Goal: Task Accomplishment & Management: Use online tool/utility

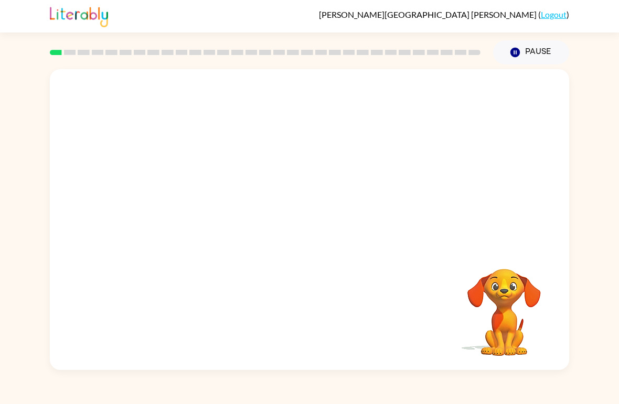
click at [284, 168] on video "Your browser must support playing .mp4 files to use Literably. Please try using…" at bounding box center [309, 158] width 519 height 178
click at [285, 170] on video "Your browser must support playing .mp4 files to use Literably. Please try using…" at bounding box center [309, 158] width 519 height 178
click at [280, 168] on video "Your browser must support playing .mp4 files to use Literably. Please try using…" at bounding box center [309, 158] width 519 height 178
click at [495, 262] on icon "button" at bounding box center [504, 255] width 18 height 18
click at [309, 225] on icon "button" at bounding box center [309, 225] width 12 height 12
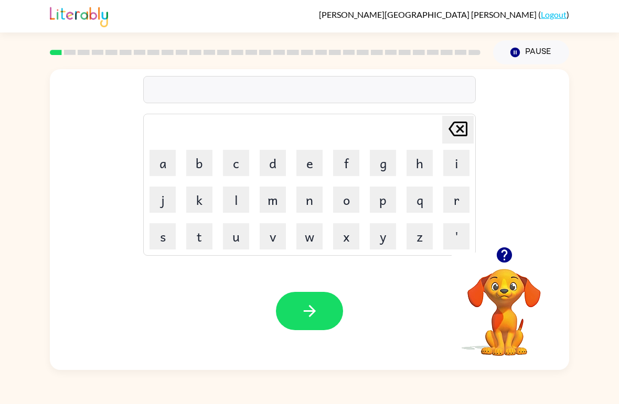
click at [515, 308] on video "Your browser must support playing .mp4 files to use Literably. Please try using…" at bounding box center [504, 305] width 105 height 105
click at [514, 259] on button "button" at bounding box center [504, 255] width 27 height 27
click at [514, 259] on video "Your browser must support playing .mp4 files to use Literably. Please try using…" at bounding box center [504, 305] width 105 height 105
click at [380, 199] on button "p" at bounding box center [383, 200] width 26 height 26
click at [352, 202] on button "o" at bounding box center [346, 200] width 26 height 26
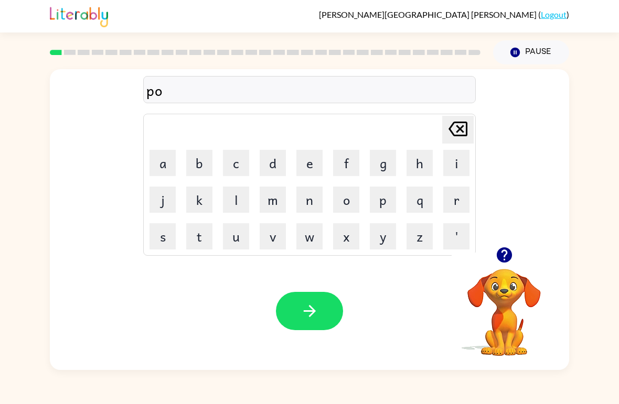
click at [276, 242] on button "v" at bounding box center [273, 236] width 26 height 26
click at [270, 244] on button "v" at bounding box center [273, 236] width 26 height 26
click at [270, 243] on button "v" at bounding box center [273, 236] width 26 height 26
click at [274, 235] on button "v" at bounding box center [273, 236] width 26 height 26
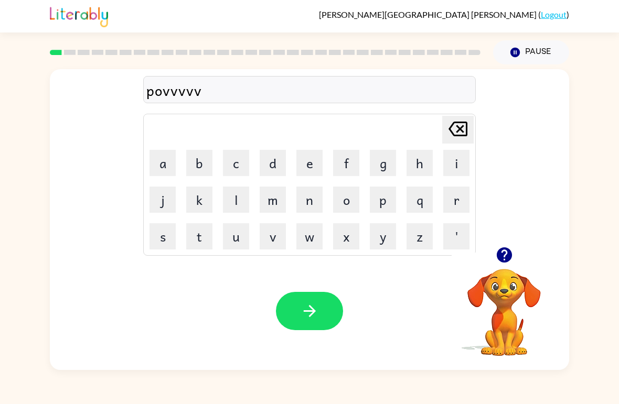
click at [467, 133] on icon at bounding box center [458, 129] width 19 height 15
click at [467, 132] on icon at bounding box center [458, 129] width 19 height 15
click at [457, 130] on icon "[PERSON_NAME] last character input" at bounding box center [457, 128] width 25 height 25
click at [457, 129] on icon "[PERSON_NAME] last character input" at bounding box center [457, 128] width 25 height 25
click at [467, 127] on icon at bounding box center [458, 129] width 19 height 15
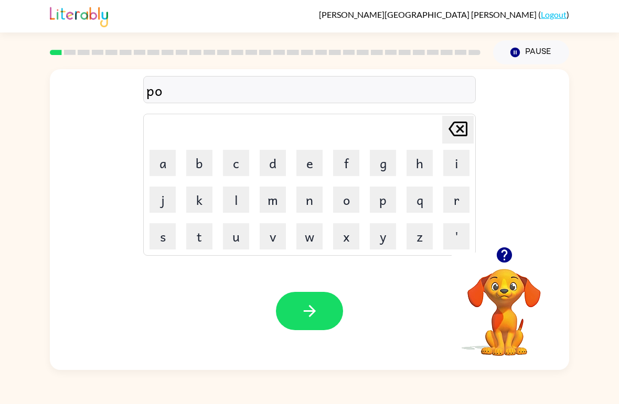
click at [499, 257] on icon "button" at bounding box center [503, 255] width 15 height 15
click at [461, 200] on button "r" at bounding box center [456, 200] width 26 height 26
click at [312, 160] on button "e" at bounding box center [309, 163] width 26 height 26
click at [454, 205] on button "r" at bounding box center [456, 200] width 26 height 26
click at [301, 317] on icon "button" at bounding box center [310, 311] width 18 height 18
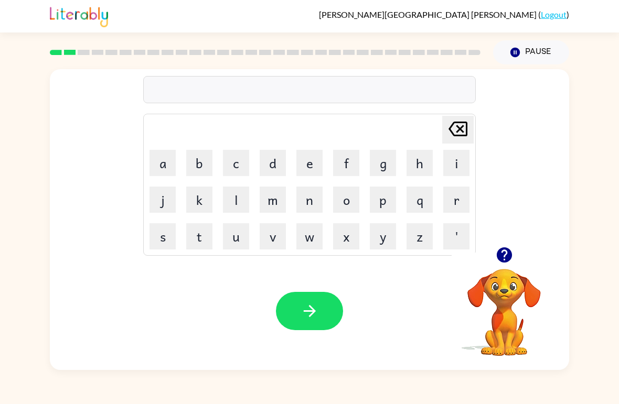
click at [229, 166] on button "c" at bounding box center [236, 163] width 26 height 26
click at [347, 205] on button "o" at bounding box center [346, 200] width 26 height 26
click at [245, 236] on button "u" at bounding box center [236, 236] width 26 height 26
click at [313, 210] on button "n" at bounding box center [309, 200] width 26 height 26
click at [207, 244] on button "t" at bounding box center [199, 236] width 26 height 26
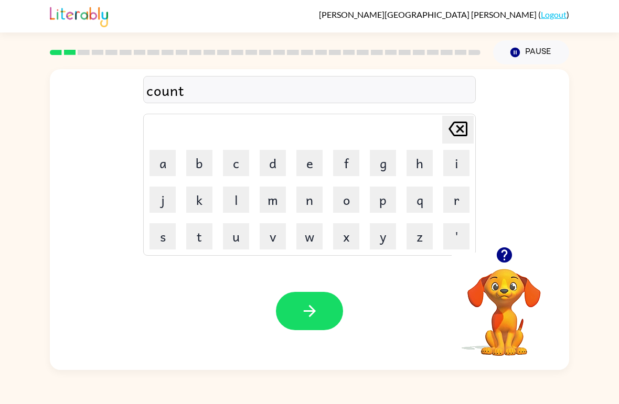
click at [313, 323] on button "button" at bounding box center [309, 311] width 67 height 38
click at [235, 196] on button "l" at bounding box center [236, 200] width 26 height 26
click at [457, 127] on icon at bounding box center [458, 129] width 19 height 15
click at [239, 204] on button "l" at bounding box center [236, 200] width 26 height 26
click at [353, 200] on button "o" at bounding box center [346, 200] width 26 height 26
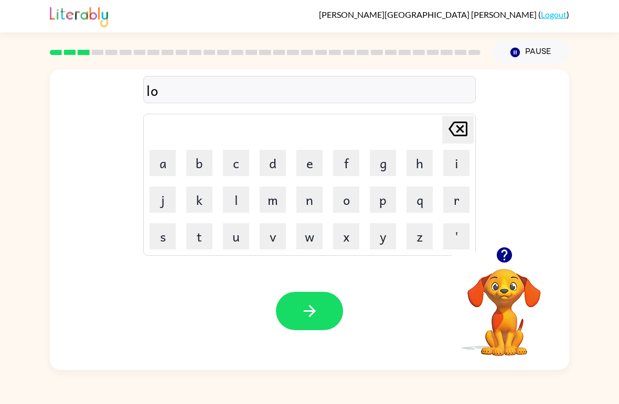
click at [237, 167] on button "c" at bounding box center [236, 163] width 26 height 26
click at [310, 161] on button "e" at bounding box center [309, 163] width 26 height 26
click at [198, 239] on button "t" at bounding box center [199, 236] width 26 height 26
click at [227, 167] on button "c" at bounding box center [236, 163] width 26 height 26
click at [233, 165] on button "c" at bounding box center [236, 163] width 26 height 26
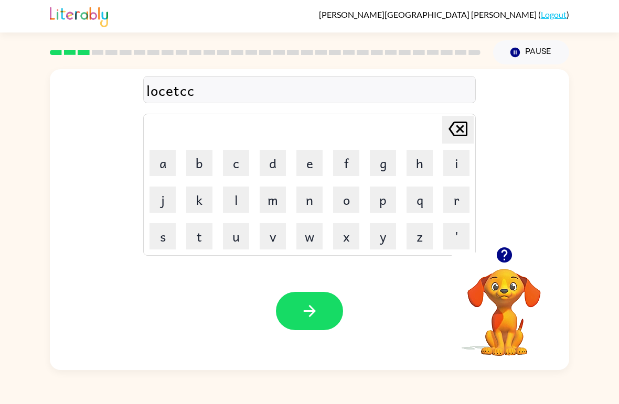
click at [493, 135] on div "locetcc [PERSON_NAME] last character input a b c d e f g h i j k l m n o p q r …" at bounding box center [309, 158] width 519 height 178
click at [466, 138] on icon "[PERSON_NAME] last character input" at bounding box center [457, 128] width 25 height 25
click at [296, 318] on button "button" at bounding box center [309, 311] width 67 height 38
click at [505, 294] on video "Your browser must support playing .mp4 files to use Literably. Please try using…" at bounding box center [504, 305] width 105 height 105
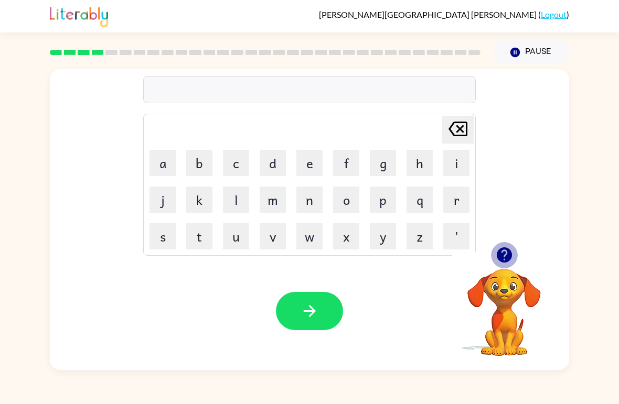
click at [502, 263] on icon "button" at bounding box center [504, 255] width 18 height 18
click at [511, 293] on video "Your browser must support playing .mp4 files to use Literably. Please try using…" at bounding box center [504, 305] width 105 height 105
click at [195, 233] on button "t" at bounding box center [199, 236] width 26 height 26
click at [465, 135] on icon "[PERSON_NAME] last character input" at bounding box center [457, 128] width 25 height 25
click at [510, 276] on video "Your browser must support playing .mp4 files to use Literably. Please try using…" at bounding box center [504, 305] width 105 height 105
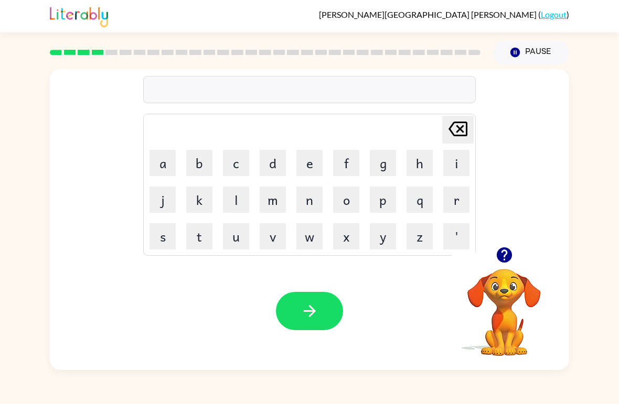
click at [513, 254] on icon "button" at bounding box center [504, 255] width 18 height 18
click at [203, 236] on button "t" at bounding box center [199, 236] width 26 height 26
click at [230, 246] on button "u" at bounding box center [236, 236] width 26 height 26
click at [308, 167] on button "e" at bounding box center [309, 163] width 26 height 26
click at [312, 197] on button "n" at bounding box center [309, 200] width 26 height 26
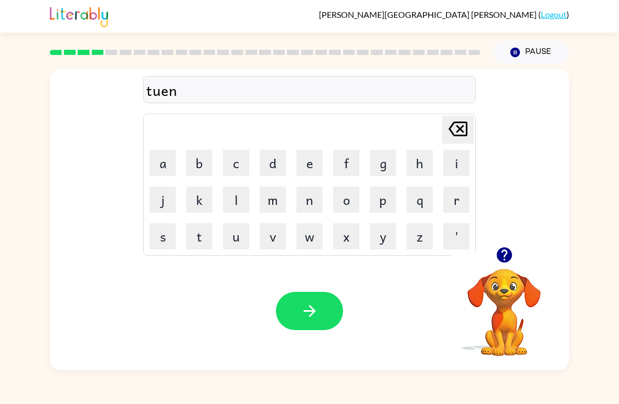
click at [453, 124] on icon at bounding box center [458, 129] width 19 height 15
click at [466, 112] on div "tue [PERSON_NAME] last character input a b c d e f g h i j k l m n o p q r s t …" at bounding box center [309, 158] width 333 height 196
click at [465, 114] on div "tue [PERSON_NAME] last character input a b c d e f g h i j k l m n o p q r s t …" at bounding box center [309, 158] width 333 height 196
click at [456, 123] on icon at bounding box center [458, 129] width 19 height 15
click at [455, 158] on button "i" at bounding box center [456, 163] width 26 height 26
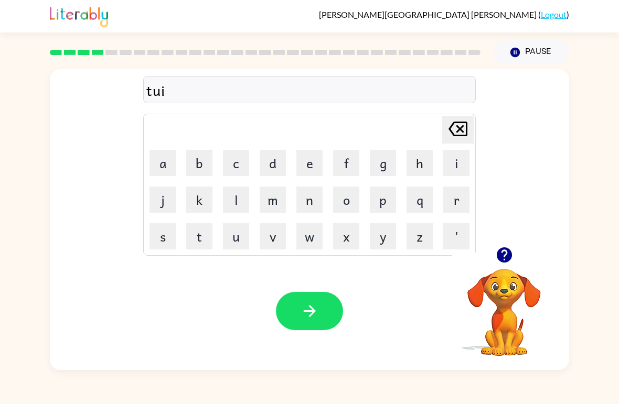
click at [310, 200] on button "n" at bounding box center [309, 200] width 26 height 26
click at [307, 163] on button "e" at bounding box center [309, 163] width 26 height 26
click at [457, 133] on icon at bounding box center [458, 129] width 19 height 15
click at [311, 207] on button "n" at bounding box center [309, 200] width 26 height 26
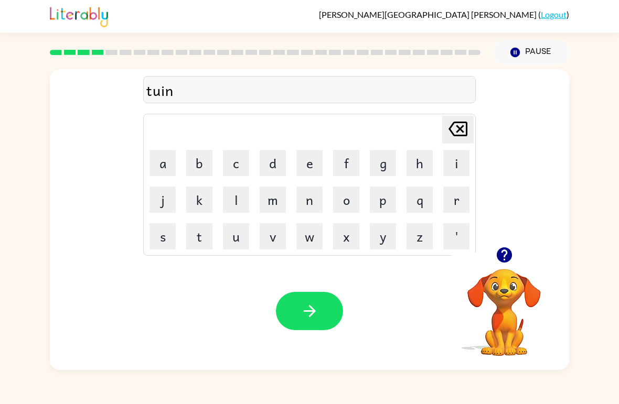
click at [302, 314] on icon "button" at bounding box center [310, 311] width 18 height 18
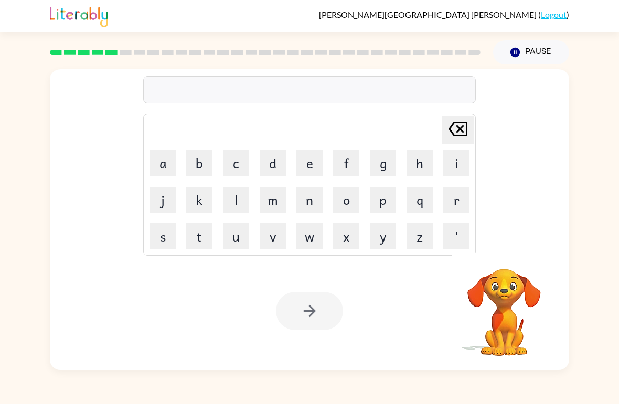
click at [303, 211] on button "n" at bounding box center [309, 200] width 26 height 26
click at [310, 162] on button "e" at bounding box center [309, 163] width 26 height 26
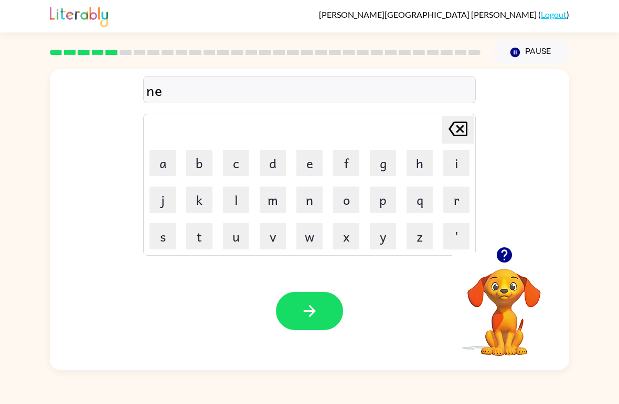
click at [493, 258] on button "button" at bounding box center [504, 255] width 27 height 27
click at [444, 194] on button "r" at bounding box center [456, 200] width 26 height 26
click at [296, 169] on button "e" at bounding box center [309, 163] width 26 height 26
click at [234, 194] on button "l" at bounding box center [236, 200] width 26 height 26
click at [386, 239] on button "y" at bounding box center [383, 236] width 26 height 26
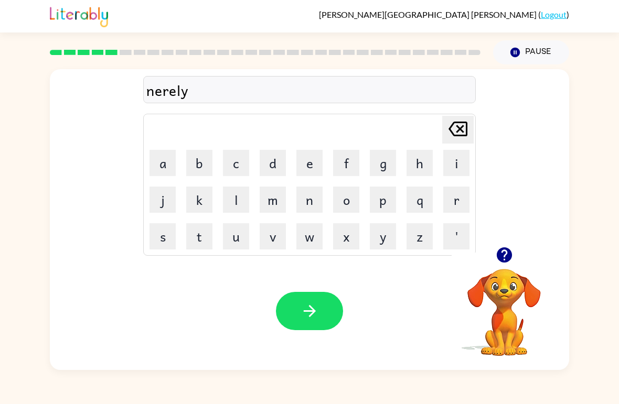
click at [296, 315] on button "button" at bounding box center [309, 311] width 67 height 38
click at [206, 156] on button "b" at bounding box center [199, 163] width 26 height 26
click at [306, 160] on button "e" at bounding box center [309, 163] width 26 height 26
click at [305, 160] on button "e" at bounding box center [309, 163] width 26 height 26
click at [456, 125] on icon "[PERSON_NAME] last character input" at bounding box center [457, 128] width 25 height 25
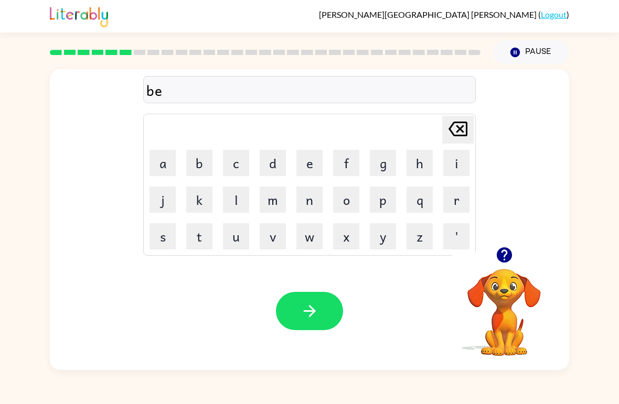
click at [411, 166] on button "h" at bounding box center [420, 163] width 26 height 26
click at [161, 175] on button "a" at bounding box center [163, 163] width 26 height 26
click at [307, 201] on button "n" at bounding box center [309, 200] width 26 height 26
click at [276, 167] on button "d" at bounding box center [273, 163] width 26 height 26
click at [311, 161] on button "e" at bounding box center [309, 163] width 26 height 26
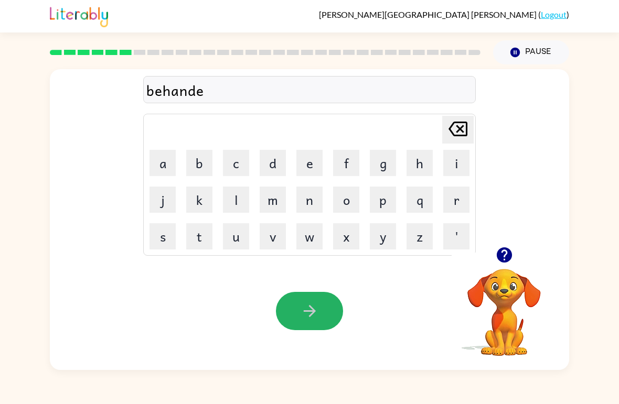
click at [306, 302] on button "button" at bounding box center [309, 311] width 67 height 38
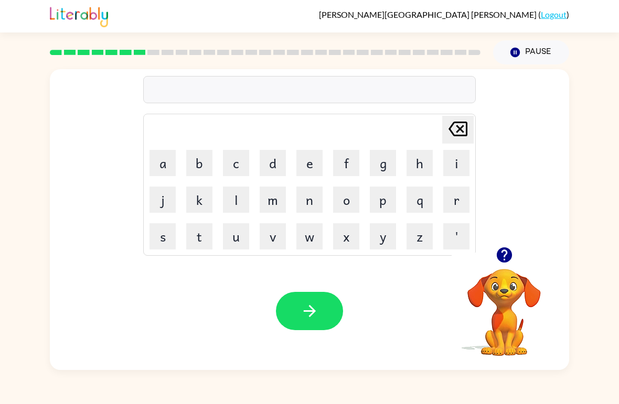
click at [198, 237] on button "t" at bounding box center [199, 236] width 26 height 26
click at [446, 197] on button "r" at bounding box center [456, 200] width 26 height 26
click at [302, 168] on button "e" at bounding box center [309, 163] width 26 height 26
click at [232, 158] on button "c" at bounding box center [236, 163] width 26 height 26
click at [358, 204] on button "o" at bounding box center [346, 200] width 26 height 26
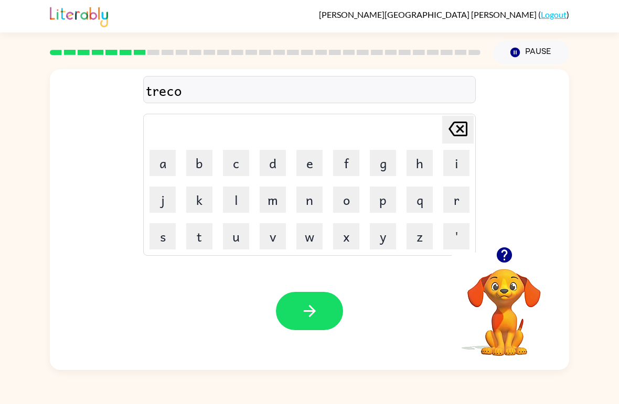
click at [246, 203] on button "l" at bounding box center [236, 200] width 26 height 26
click at [318, 318] on icon "button" at bounding box center [310, 311] width 18 height 18
click at [490, 260] on div at bounding box center [504, 255] width 105 height 27
click at [495, 257] on icon "button" at bounding box center [504, 255] width 18 height 18
click at [275, 207] on button "m" at bounding box center [273, 200] width 26 height 26
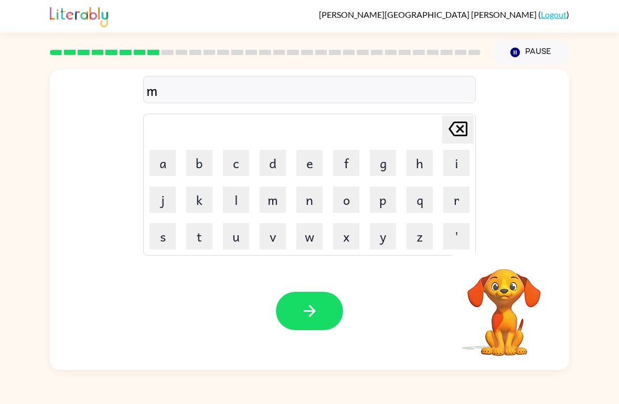
click at [318, 148] on td "e" at bounding box center [310, 163] width 36 height 36
click at [322, 159] on button "e" at bounding box center [309, 163] width 26 height 26
click at [457, 207] on button "r" at bounding box center [456, 200] width 26 height 26
click at [453, 157] on button "i" at bounding box center [456, 163] width 26 height 26
click at [230, 162] on button "c" at bounding box center [236, 163] width 26 height 26
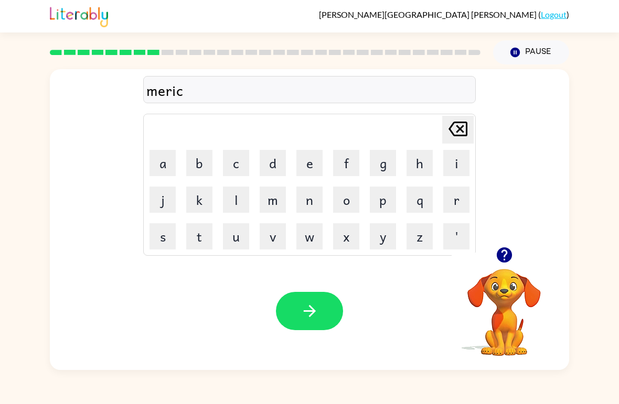
click at [344, 210] on button "o" at bounding box center [346, 200] width 26 height 26
click at [236, 194] on button "l" at bounding box center [236, 200] width 26 height 26
click at [303, 327] on button "button" at bounding box center [309, 311] width 67 height 38
click at [268, 196] on button "m" at bounding box center [273, 200] width 26 height 26
click at [305, 156] on button "e" at bounding box center [309, 163] width 26 height 26
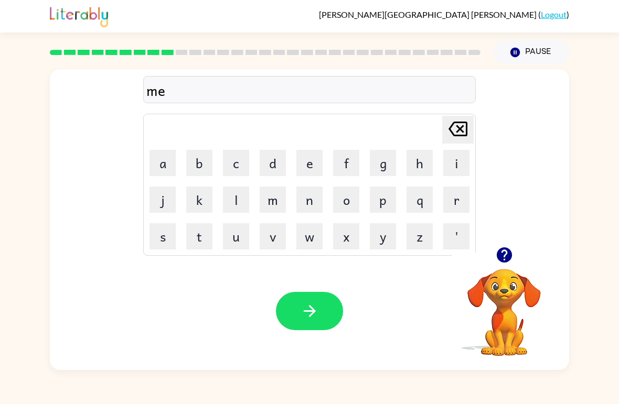
click at [269, 202] on button "m" at bounding box center [273, 200] width 26 height 26
click at [198, 158] on button "b" at bounding box center [199, 163] width 26 height 26
click at [334, 191] on button "o" at bounding box center [346, 200] width 26 height 26
click at [294, 324] on button "button" at bounding box center [309, 311] width 67 height 38
click at [341, 197] on button "o" at bounding box center [346, 200] width 26 height 26
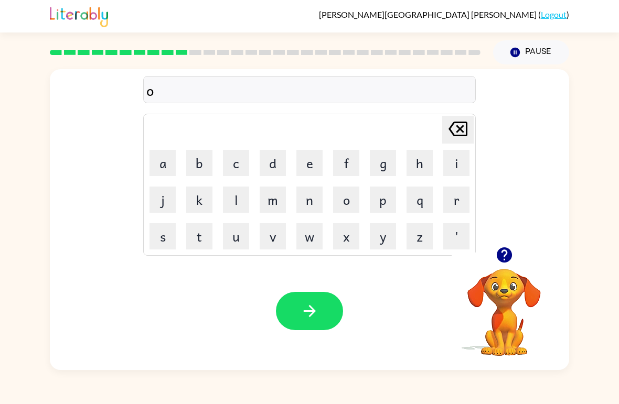
click at [305, 201] on button "n" at bounding box center [309, 200] width 26 height 26
click at [340, 150] on button "f" at bounding box center [346, 163] width 26 height 26
click at [339, 202] on button "o" at bounding box center [346, 200] width 26 height 26
click at [235, 200] on button "l" at bounding box center [236, 200] width 26 height 26
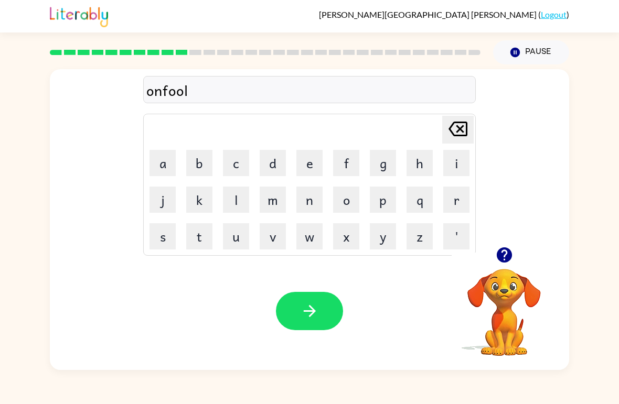
click at [299, 307] on button "button" at bounding box center [309, 311] width 67 height 38
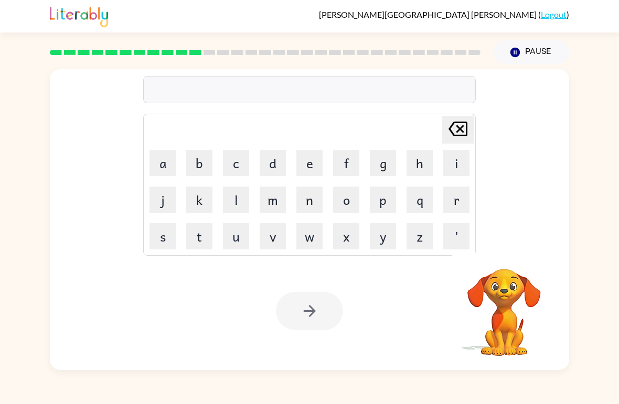
click at [207, 167] on button "b" at bounding box center [199, 163] width 26 height 26
click at [236, 240] on button "u" at bounding box center [236, 236] width 26 height 26
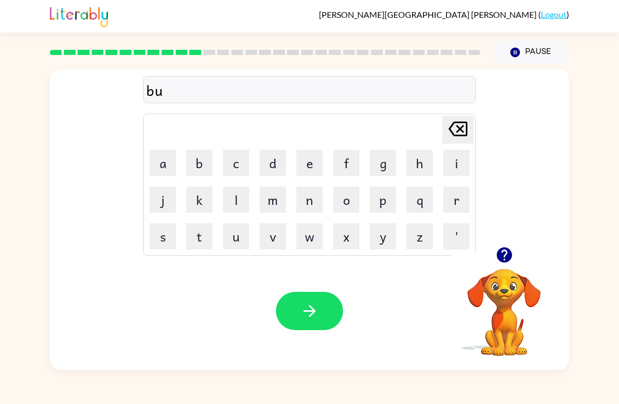
click at [200, 232] on button "t" at bounding box center [199, 236] width 26 height 26
click at [297, 287] on div "Your browser must support playing .mp4 files to use Literably. Please try using…" at bounding box center [309, 311] width 519 height 118
click at [462, 131] on icon at bounding box center [458, 129] width 19 height 15
click at [422, 130] on td "[PERSON_NAME] last character input" at bounding box center [309, 129] width 329 height 29
click at [512, 256] on icon "button" at bounding box center [503, 255] width 15 height 15
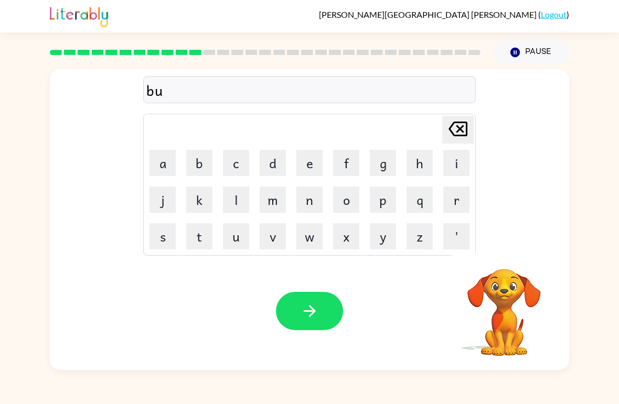
click at [470, 131] on icon "[PERSON_NAME] last character input" at bounding box center [457, 128] width 25 height 25
click at [278, 239] on button "v" at bounding box center [273, 236] width 26 height 26
click at [348, 197] on button "o" at bounding box center [346, 200] width 26 height 26
click at [203, 237] on button "t" at bounding box center [199, 236] width 26 height 26
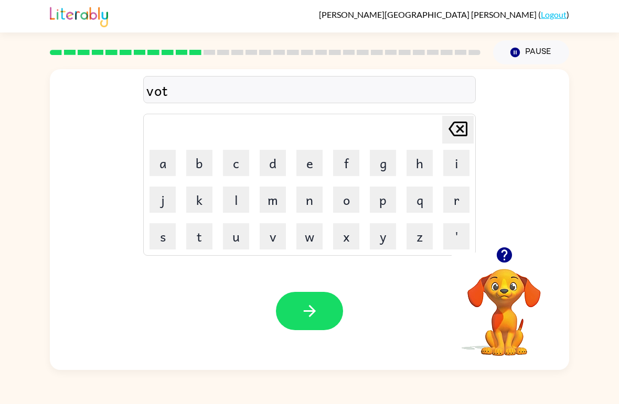
click at [308, 161] on button "e" at bounding box center [309, 163] width 26 height 26
click at [292, 313] on button "button" at bounding box center [309, 311] width 67 height 38
click at [191, 160] on button "b" at bounding box center [199, 163] width 26 height 26
click at [309, 172] on button "e" at bounding box center [309, 163] width 26 height 26
click at [488, 284] on video "Your browser must support playing .mp4 files to use Literably. Please try using…" at bounding box center [504, 305] width 105 height 105
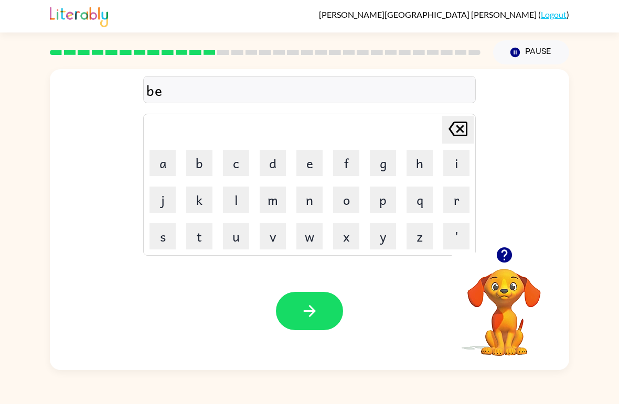
click at [499, 265] on button "button" at bounding box center [504, 255] width 27 height 27
click at [282, 158] on button "d" at bounding box center [273, 163] width 26 height 26
click at [462, 172] on button "i" at bounding box center [456, 163] width 26 height 26
click at [454, 142] on div "[PERSON_NAME] last character input" at bounding box center [457, 129] width 25 height 27
click at [195, 241] on button "t" at bounding box center [199, 236] width 26 height 26
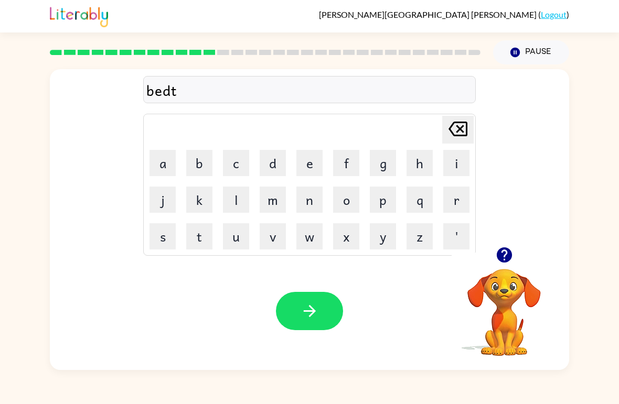
click at [450, 154] on button "i" at bounding box center [456, 163] width 26 height 26
click at [278, 191] on button "m" at bounding box center [273, 200] width 26 height 26
click at [321, 168] on button "e" at bounding box center [309, 163] width 26 height 26
click at [80, 42] on div at bounding box center [265, 52] width 443 height 37
click at [97, 49] on div at bounding box center [265, 52] width 443 height 37
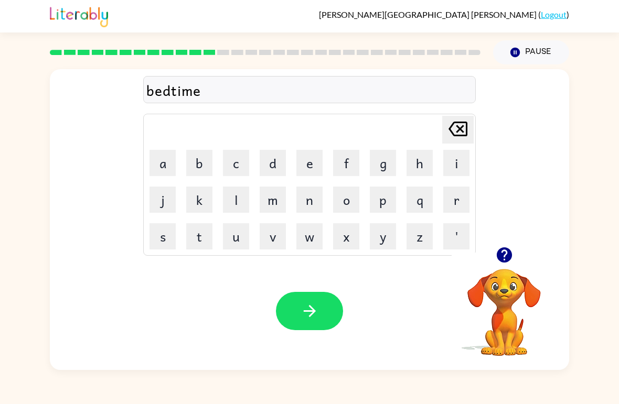
click at [126, 45] on div at bounding box center [265, 52] width 443 height 37
click at [146, 42] on div at bounding box center [265, 52] width 443 height 37
click at [164, 46] on div at bounding box center [265, 52] width 443 height 37
click at [163, 45] on div at bounding box center [265, 52] width 443 height 37
click at [196, 47] on div at bounding box center [265, 52] width 443 height 37
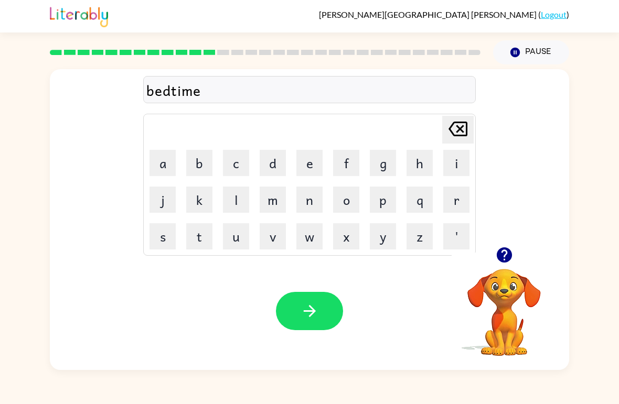
click at [193, 45] on div at bounding box center [265, 52] width 443 height 37
click at [314, 317] on icon "button" at bounding box center [310, 311] width 18 height 18
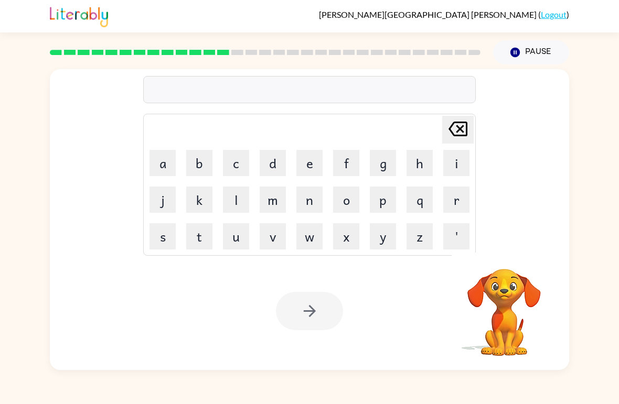
click at [218, 46] on div at bounding box center [265, 52] width 443 height 37
click at [217, 48] on div at bounding box center [265, 52] width 443 height 37
click at [346, 168] on button "f" at bounding box center [346, 163] width 26 height 26
click at [456, 175] on button "i" at bounding box center [456, 163] width 26 height 26
click at [204, 226] on button "t" at bounding box center [199, 236] width 26 height 26
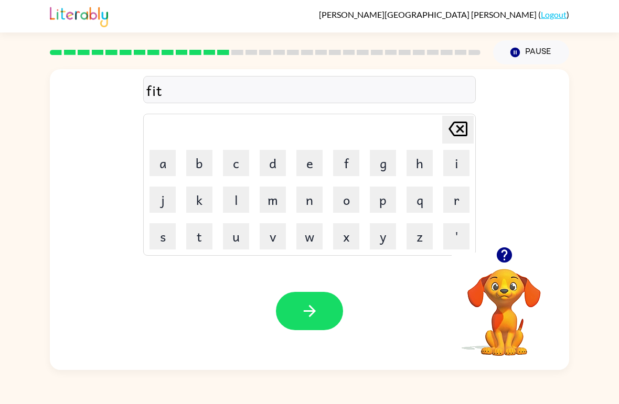
click at [320, 211] on button "n" at bounding box center [309, 200] width 26 height 26
click at [305, 165] on button "e" at bounding box center [309, 163] width 26 height 26
click at [168, 238] on button "s" at bounding box center [163, 236] width 26 height 26
click at [318, 318] on icon "button" at bounding box center [310, 311] width 18 height 18
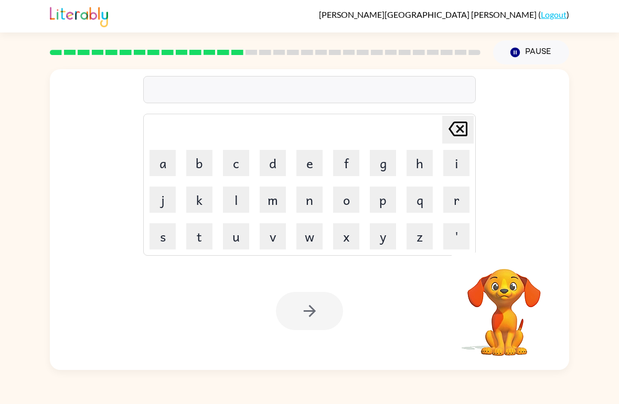
click at [267, 40] on div at bounding box center [265, 52] width 443 height 37
click at [307, 44] on div at bounding box center [265, 52] width 443 height 37
click at [331, 34] on div "Pause Pause" at bounding box center [309, 52] width 519 height 38
click at [333, 35] on div at bounding box center [265, 52] width 443 height 37
click at [353, 32] on div "[PERSON_NAME] ( Logout )" at bounding box center [309, 16] width 519 height 33
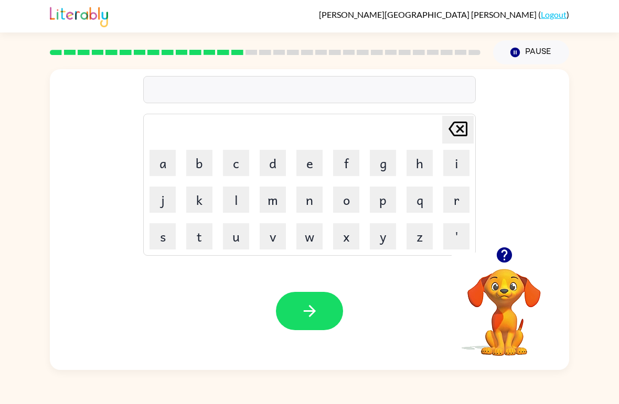
click at [360, 47] on div at bounding box center [265, 52] width 443 height 37
click at [379, 40] on div at bounding box center [265, 52] width 443 height 37
click at [401, 42] on div at bounding box center [265, 52] width 443 height 37
click at [419, 47] on div at bounding box center [265, 52] width 443 height 37
click at [431, 46] on div at bounding box center [265, 52] width 443 height 37
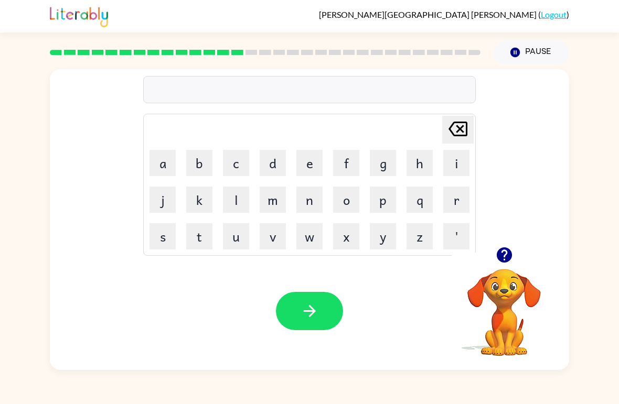
click at [445, 45] on div at bounding box center [265, 52] width 443 height 37
click at [455, 49] on div at bounding box center [265, 52] width 443 height 37
click at [488, 290] on video "Your browser must support playing .mp4 files to use Literably. Please try using…" at bounding box center [504, 305] width 105 height 105
click at [280, 161] on button "d" at bounding box center [273, 163] width 26 height 26
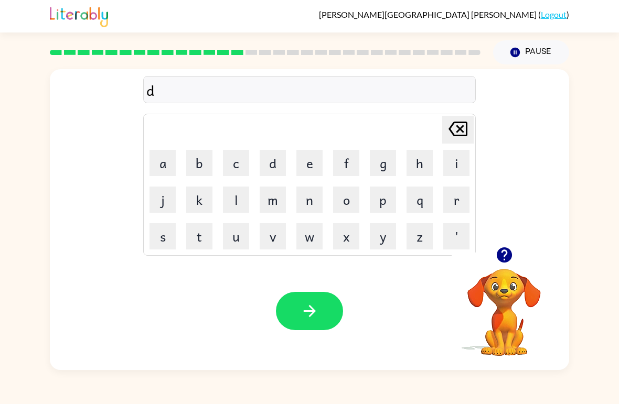
click at [318, 159] on button "e" at bounding box center [309, 163] width 26 height 26
click at [237, 203] on button "l" at bounding box center [236, 200] width 26 height 26
click at [322, 167] on button "e" at bounding box center [309, 163] width 26 height 26
click at [158, 169] on button "a" at bounding box center [163, 163] width 26 height 26
click at [256, 302] on div "Your browser must support playing .mp4 files to use Literably. Please try using…" at bounding box center [309, 311] width 519 height 118
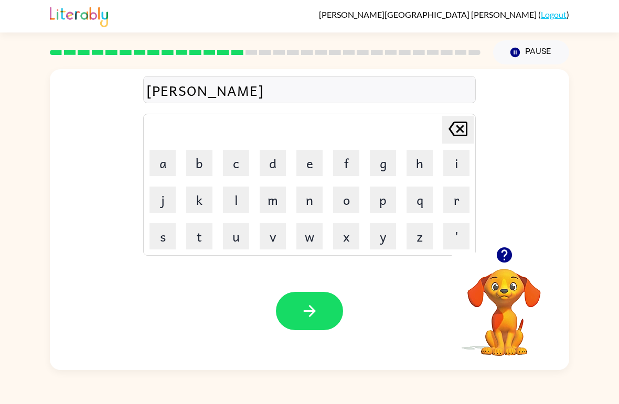
click at [306, 310] on icon "button" at bounding box center [310, 311] width 18 height 18
click at [195, 233] on button "t" at bounding box center [199, 236] width 26 height 26
click at [309, 159] on button "e" at bounding box center [309, 163] width 26 height 26
click at [154, 246] on button "s" at bounding box center [163, 236] width 26 height 26
click at [462, 119] on icon "[PERSON_NAME] last character input" at bounding box center [457, 128] width 25 height 25
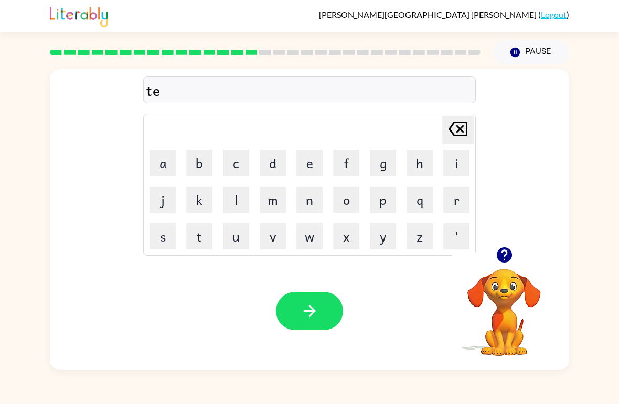
click at [512, 278] on video "Your browser must support playing .mp4 files to use Literably. Please try using…" at bounding box center [504, 305] width 105 height 105
click at [516, 253] on button "button" at bounding box center [504, 255] width 27 height 27
click at [507, 256] on video "Your browser must support playing .mp4 files to use Literably. Please try using…" at bounding box center [504, 305] width 105 height 105
click at [459, 200] on button "r" at bounding box center [456, 200] width 26 height 26
click at [310, 242] on button "w" at bounding box center [309, 236] width 26 height 26
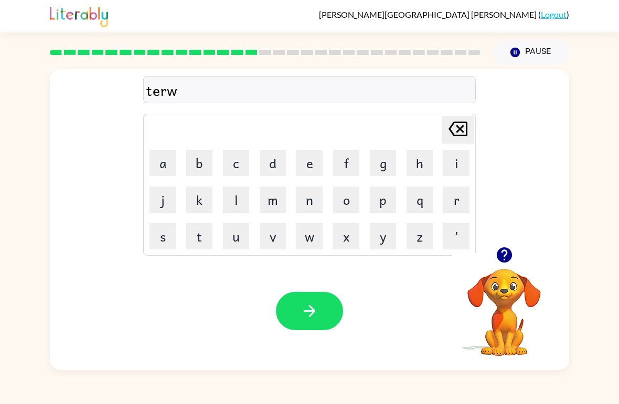
click at [269, 248] on button "v" at bounding box center [273, 236] width 26 height 26
click at [237, 233] on button "u" at bounding box center [236, 236] width 26 height 26
click at [200, 237] on button "t" at bounding box center [199, 236] width 26 height 26
click at [455, 120] on icon "[PERSON_NAME] last character input" at bounding box center [457, 128] width 25 height 25
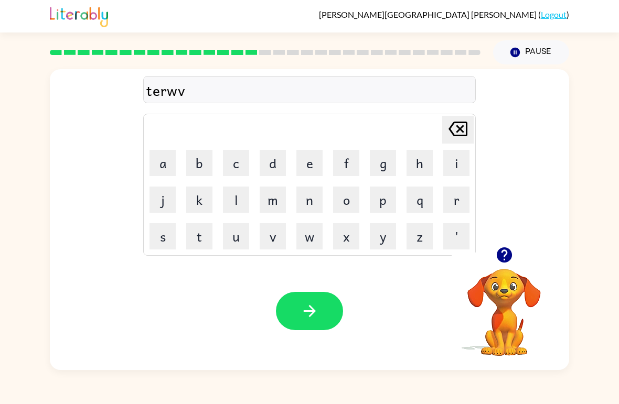
click at [463, 123] on icon at bounding box center [458, 129] width 19 height 15
click at [275, 197] on button "m" at bounding box center [273, 200] width 26 height 26
click at [301, 294] on button "button" at bounding box center [309, 311] width 67 height 38
click at [300, 311] on div at bounding box center [309, 311] width 67 height 38
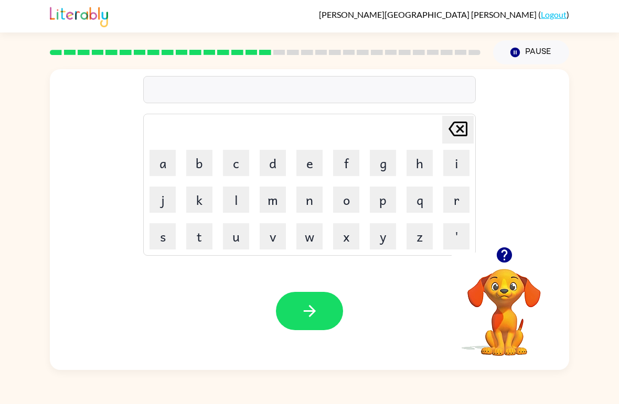
click at [498, 259] on icon "button" at bounding box center [503, 255] width 15 height 15
click at [167, 234] on button "s" at bounding box center [163, 236] width 26 height 26
click at [314, 151] on button "e" at bounding box center [309, 163] width 26 height 26
click at [203, 241] on button "t" at bounding box center [199, 236] width 26 height 26
click at [313, 311] on icon "button" at bounding box center [309, 311] width 12 height 12
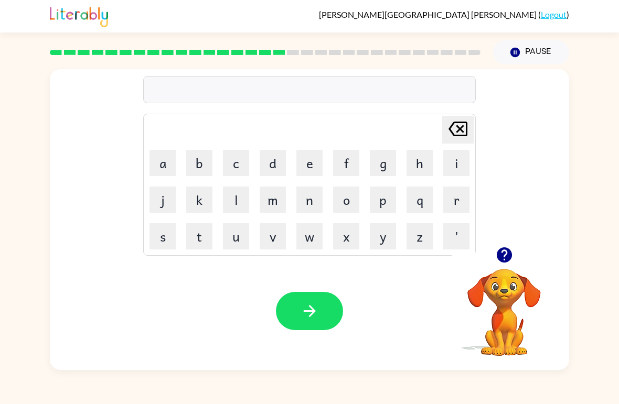
click at [204, 165] on button "b" at bounding box center [199, 163] width 26 height 26
click at [461, 205] on button "r" at bounding box center [456, 200] width 26 height 26
click at [463, 168] on button "i" at bounding box center [456, 163] width 26 height 26
click at [278, 209] on button "m" at bounding box center [273, 200] width 26 height 26
click at [454, 165] on button "i" at bounding box center [456, 163] width 26 height 26
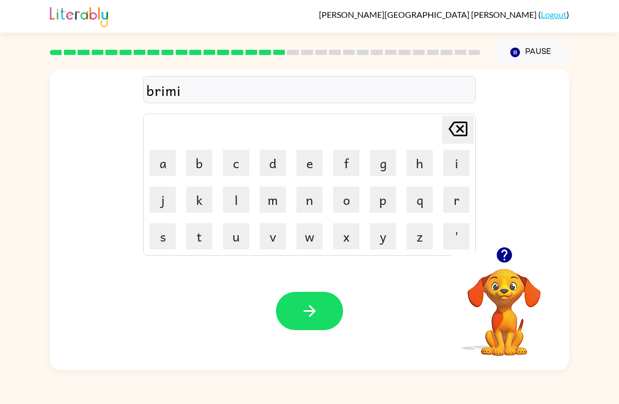
click at [312, 199] on button "n" at bounding box center [309, 200] width 26 height 26
click at [386, 164] on button "g" at bounding box center [383, 163] width 26 height 26
click at [328, 302] on button "button" at bounding box center [309, 311] width 67 height 38
click at [197, 166] on button "b" at bounding box center [199, 163] width 26 height 26
click at [229, 207] on button "l" at bounding box center [236, 200] width 26 height 26
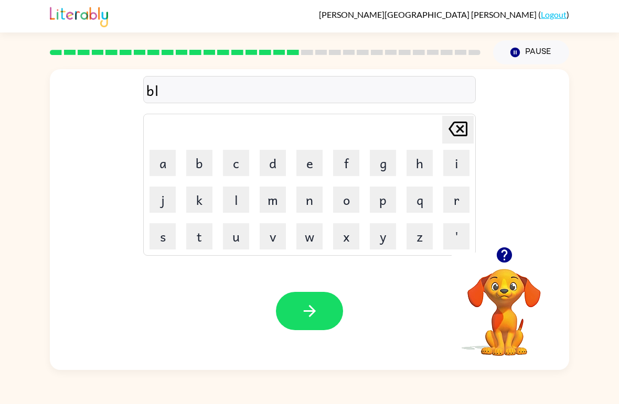
click at [159, 167] on button "a" at bounding box center [163, 163] width 26 height 26
click at [168, 238] on button "s" at bounding box center [163, 236] width 26 height 26
click at [203, 238] on button "t" at bounding box center [199, 236] width 26 height 26
click at [466, 163] on button "i" at bounding box center [456, 163] width 26 height 26
click at [237, 169] on button "c" at bounding box center [236, 163] width 26 height 26
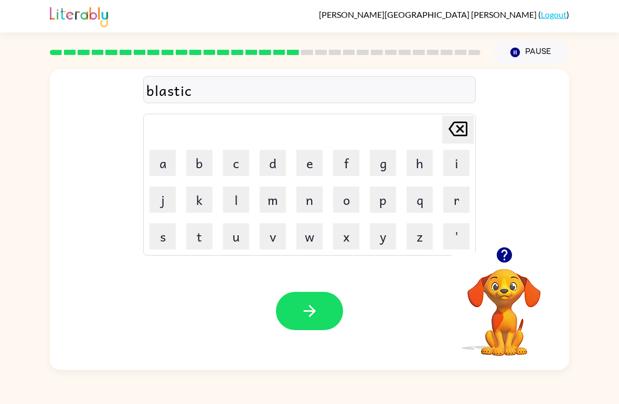
click at [309, 322] on button "button" at bounding box center [309, 311] width 67 height 38
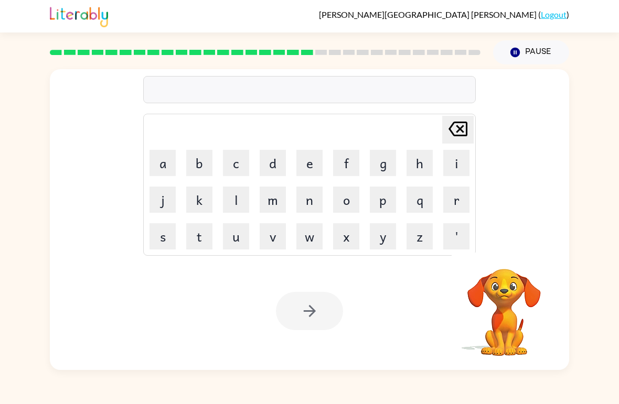
click at [268, 159] on button "d" at bounding box center [273, 163] width 26 height 26
click at [443, 161] on button "i" at bounding box center [456, 163] width 26 height 26
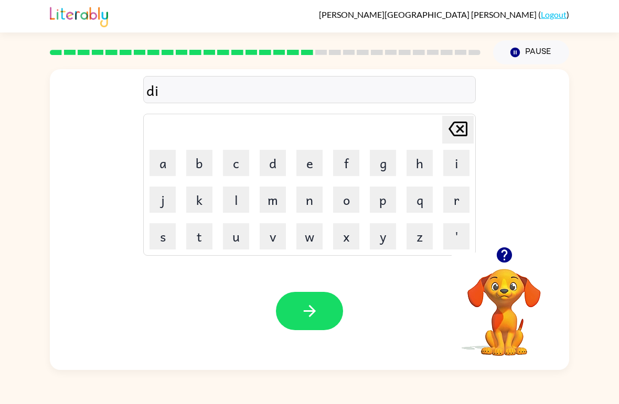
click at [159, 245] on button "s" at bounding box center [163, 236] width 26 height 26
click at [378, 206] on button "p" at bounding box center [383, 200] width 26 height 26
click at [237, 197] on button "l" at bounding box center [236, 200] width 26 height 26
click at [158, 158] on button "a" at bounding box center [163, 163] width 26 height 26
click at [378, 248] on button "y" at bounding box center [383, 236] width 26 height 26
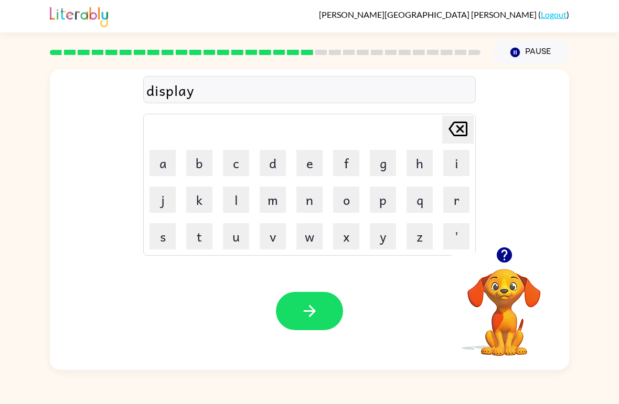
click at [301, 318] on icon "button" at bounding box center [310, 311] width 18 height 18
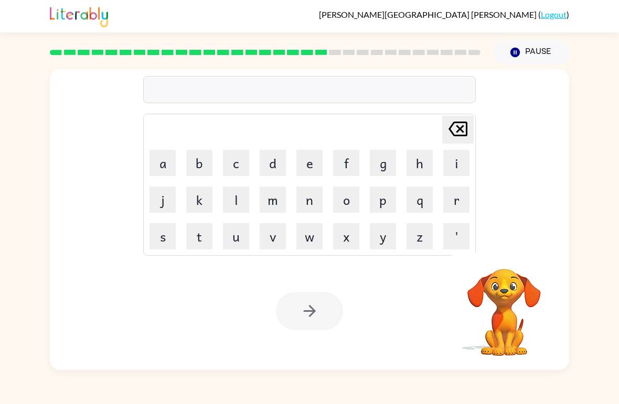
click at [440, 56] on div at bounding box center [265, 52] width 443 height 37
click at [453, 55] on div at bounding box center [265, 52] width 431 height 5
click at [452, 55] on rect at bounding box center [447, 52] width 12 height 5
click at [482, 52] on div at bounding box center [265, 52] width 443 height 37
click at [506, 300] on video "Your browser must support playing .mp4 files to use Literably. Please try using…" at bounding box center [504, 305] width 105 height 105
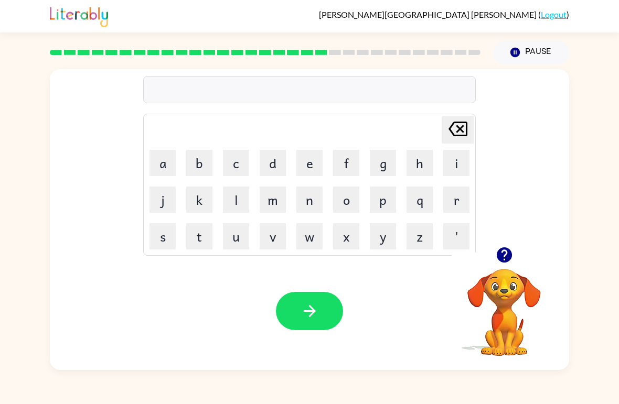
click at [492, 258] on button "button" at bounding box center [504, 255] width 27 height 27
click at [269, 163] on button "d" at bounding box center [273, 163] width 26 height 26
click at [228, 247] on button "u" at bounding box center [236, 236] width 26 height 26
click at [162, 237] on button "s" at bounding box center [163, 236] width 26 height 26
click at [199, 232] on button "t" at bounding box center [199, 236] width 26 height 26
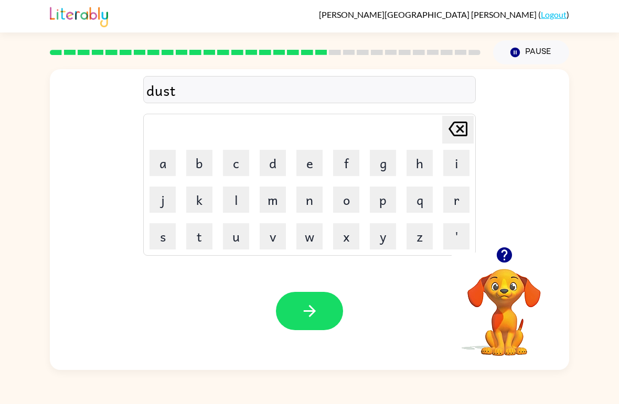
click at [305, 176] on button "e" at bounding box center [309, 163] width 26 height 26
click at [271, 162] on button "d" at bounding box center [273, 163] width 26 height 26
click at [499, 277] on video "Your browser must support playing .mp4 files to use Literably. Please try using…" at bounding box center [504, 305] width 105 height 105
click at [508, 260] on icon "button" at bounding box center [503, 255] width 15 height 15
click at [332, 328] on button "button" at bounding box center [309, 311] width 67 height 38
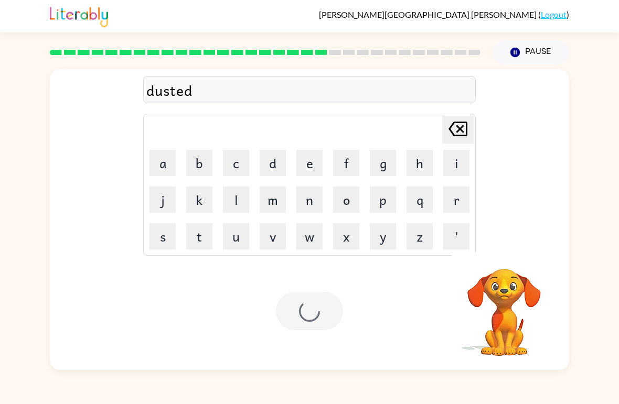
click at [313, 317] on div at bounding box center [309, 311] width 67 height 38
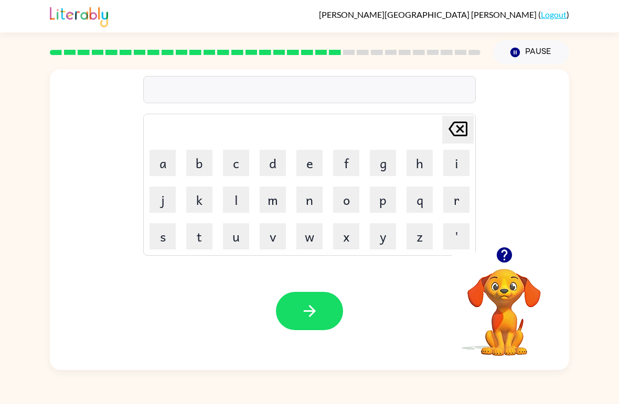
click at [162, 238] on button "s" at bounding box center [163, 236] width 26 height 26
click at [312, 167] on button "e" at bounding box center [309, 163] width 26 height 26
click at [198, 232] on button "t" at bounding box center [199, 236] width 26 height 26
click at [514, 262] on button "button" at bounding box center [504, 255] width 27 height 27
click at [463, 136] on icon at bounding box center [458, 129] width 19 height 15
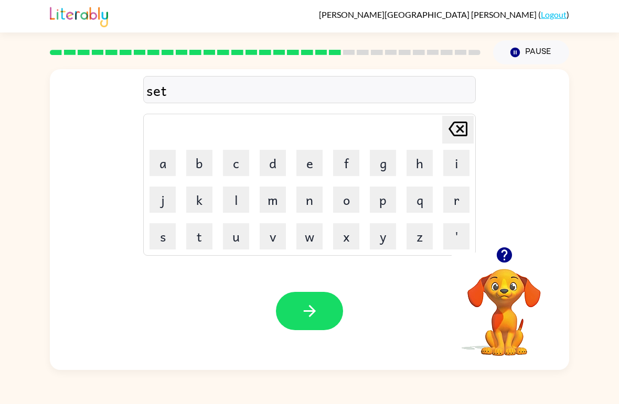
click at [463, 136] on icon at bounding box center [458, 129] width 19 height 15
click at [464, 131] on icon "[PERSON_NAME] last character input" at bounding box center [457, 128] width 25 height 25
click at [163, 240] on button "s" at bounding box center [163, 236] width 26 height 26
click at [166, 165] on button "a" at bounding box center [163, 163] width 26 height 26
click at [464, 162] on button "i" at bounding box center [456, 163] width 26 height 26
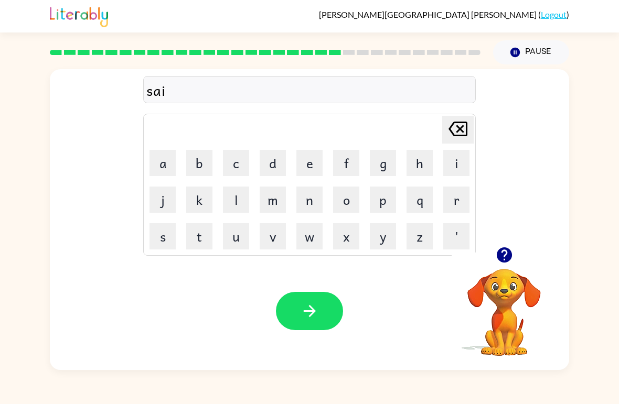
click at [276, 163] on button "d" at bounding box center [273, 163] width 26 height 26
click at [500, 257] on icon "button" at bounding box center [503, 255] width 15 height 15
click at [500, 261] on icon "button" at bounding box center [503, 255] width 15 height 15
click at [518, 232] on div "said [PERSON_NAME] last character input a b c d e f g h i j k l m n o p q r s t…" at bounding box center [309, 158] width 519 height 178
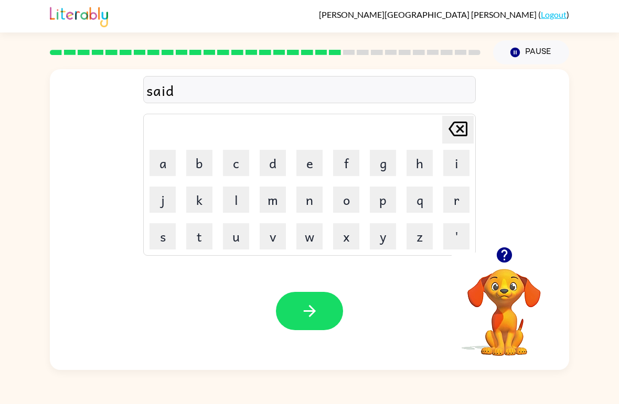
click at [516, 260] on button "button" at bounding box center [504, 255] width 27 height 27
click at [497, 274] on video "Your browser must support playing .mp4 files to use Literably. Please try using…" at bounding box center [504, 305] width 105 height 105
click at [503, 258] on icon "button" at bounding box center [503, 255] width 15 height 15
click at [493, 267] on div at bounding box center [504, 255] width 105 height 27
click at [504, 259] on icon "button" at bounding box center [503, 255] width 15 height 15
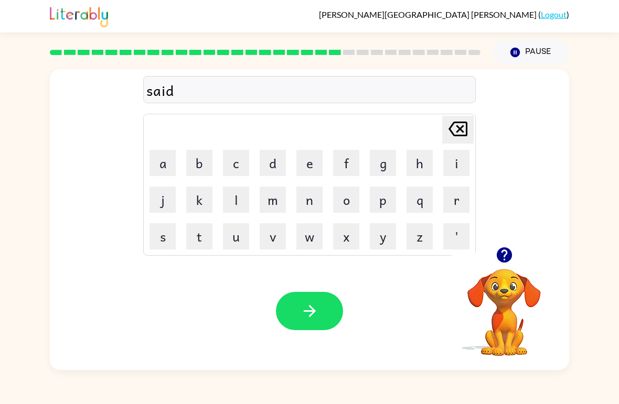
click at [457, 128] on icon "[PERSON_NAME] last character input" at bounding box center [457, 128] width 25 height 25
click at [456, 128] on icon "[PERSON_NAME] last character input" at bounding box center [457, 128] width 25 height 25
click at [461, 130] on icon at bounding box center [458, 129] width 19 height 15
click at [316, 164] on button "e" at bounding box center [309, 163] width 26 height 26
click at [306, 194] on button "n" at bounding box center [309, 200] width 26 height 26
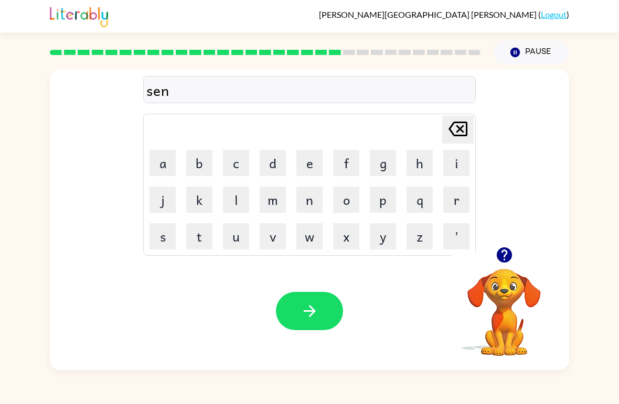
click at [508, 252] on icon "button" at bounding box center [503, 255] width 15 height 15
click at [505, 262] on icon "button" at bounding box center [503, 255] width 15 height 15
click at [502, 254] on icon "button" at bounding box center [503, 255] width 15 height 15
click at [196, 160] on button "b" at bounding box center [199, 163] width 26 height 26
click at [456, 160] on button "i" at bounding box center [456, 163] width 26 height 26
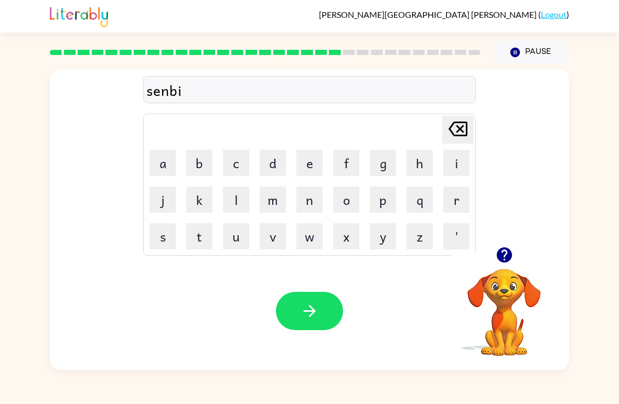
click at [198, 227] on button "t" at bounding box center [199, 236] width 26 height 26
click at [320, 168] on button "e" at bounding box center [309, 163] width 26 height 26
click at [308, 312] on icon "button" at bounding box center [309, 311] width 12 height 12
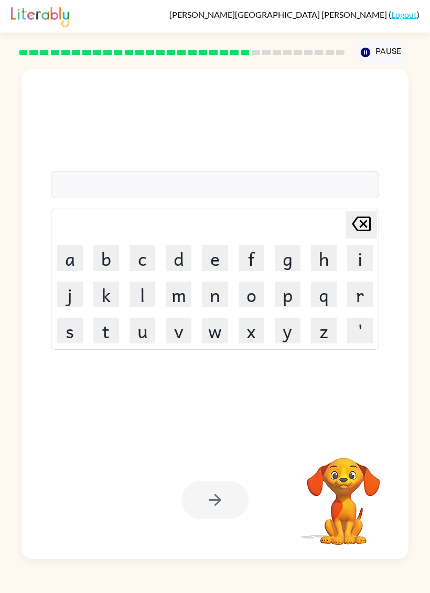
click at [356, 404] on video "Your browser must support playing .mp4 files to use Literably. Please try using…" at bounding box center [343, 494] width 105 height 105
click at [348, 404] on icon "button" at bounding box center [343, 443] width 15 height 15
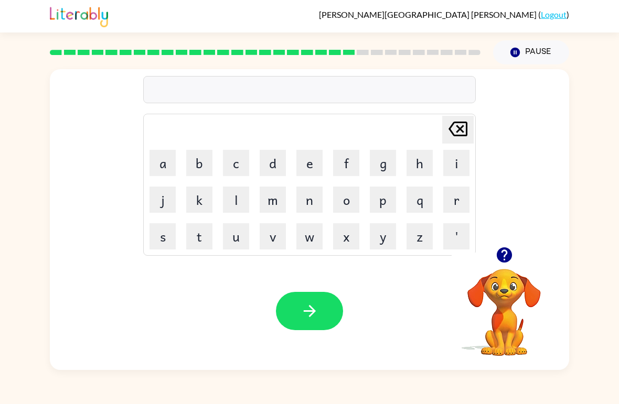
click at [451, 212] on button "r" at bounding box center [456, 200] width 26 height 26
click at [305, 167] on button "e" at bounding box center [309, 163] width 26 height 26
click at [464, 129] on icon "[PERSON_NAME] last character input" at bounding box center [457, 128] width 25 height 25
click at [455, 176] on button "i" at bounding box center [456, 163] width 26 height 26
click at [243, 243] on button "u" at bounding box center [236, 236] width 26 height 26
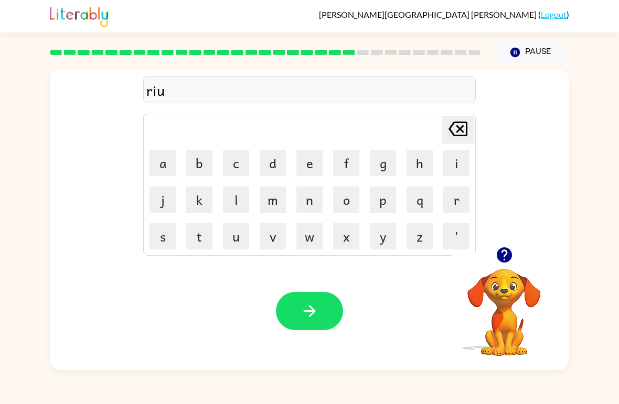
click at [463, 126] on icon at bounding box center [458, 129] width 19 height 15
click at [313, 204] on button "n" at bounding box center [309, 200] width 26 height 26
click at [389, 161] on button "g" at bounding box center [383, 163] width 26 height 26
click at [464, 140] on icon "[PERSON_NAME] last character input" at bounding box center [457, 128] width 25 height 25
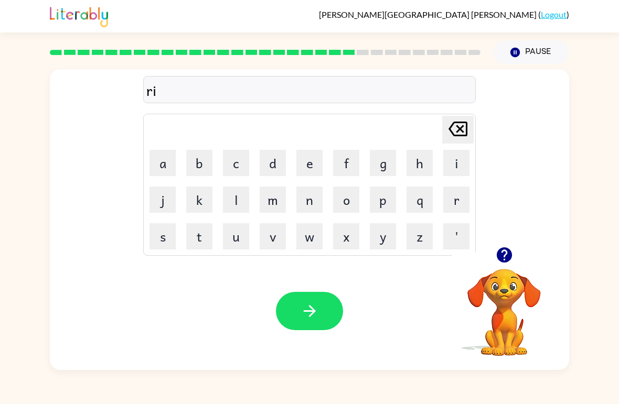
click at [509, 256] on icon "button" at bounding box center [503, 255] width 15 height 15
click at [304, 198] on button "n" at bounding box center [309, 200] width 26 height 26
click at [238, 162] on button "c" at bounding box center [236, 163] width 26 height 26
click at [350, 195] on button "o" at bounding box center [346, 200] width 26 height 26
click at [199, 246] on button "t" at bounding box center [199, 236] width 26 height 26
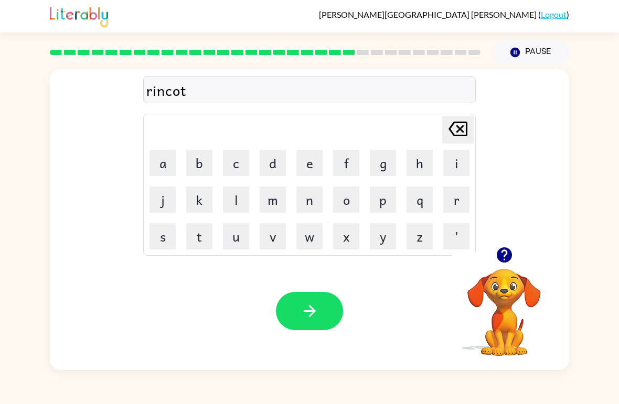
click at [312, 166] on button "e" at bounding box center [309, 163] width 26 height 26
click at [312, 312] on icon "button" at bounding box center [309, 311] width 12 height 12
click at [499, 266] on button "button" at bounding box center [504, 255] width 27 height 27
click at [275, 205] on button "m" at bounding box center [273, 200] width 26 height 26
click at [159, 161] on button "a" at bounding box center [163, 163] width 26 height 26
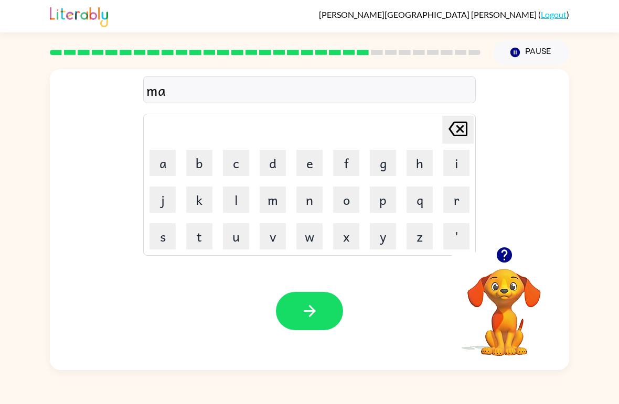
click at [451, 201] on button "r" at bounding box center [456, 200] width 26 height 26
click at [199, 199] on button "k" at bounding box center [199, 200] width 26 height 26
click at [313, 169] on button "e" at bounding box center [309, 163] width 26 height 26
click at [457, 200] on button "r" at bounding box center [456, 200] width 26 height 26
click at [298, 314] on button "button" at bounding box center [309, 311] width 67 height 38
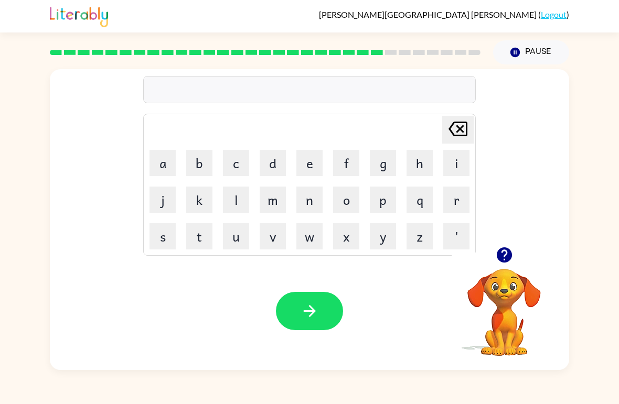
click at [161, 160] on button "a" at bounding box center [163, 163] width 26 height 26
click at [276, 158] on button "d" at bounding box center [273, 163] width 26 height 26
click at [198, 159] on button "b" at bounding box center [199, 163] width 26 height 26
click at [164, 154] on button "a" at bounding box center [163, 163] width 26 height 26
click at [307, 205] on button "n" at bounding box center [309, 200] width 26 height 26
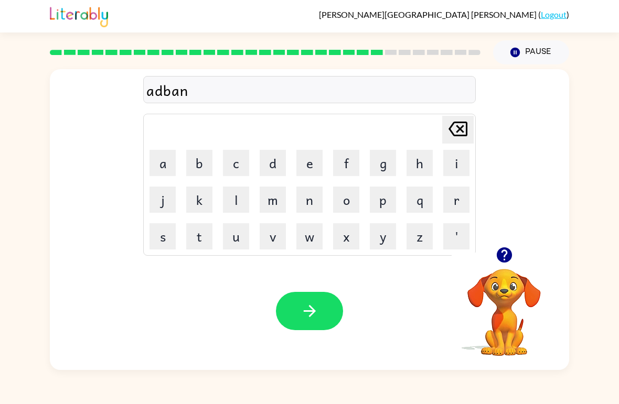
click at [165, 239] on button "s" at bounding box center [163, 236] width 26 height 26
click at [446, 168] on button "i" at bounding box center [456, 163] width 26 height 26
click at [312, 202] on button "n" at bounding box center [309, 200] width 26 height 26
click at [376, 166] on button "g" at bounding box center [383, 163] width 26 height 26
click at [318, 316] on icon "button" at bounding box center [310, 311] width 18 height 18
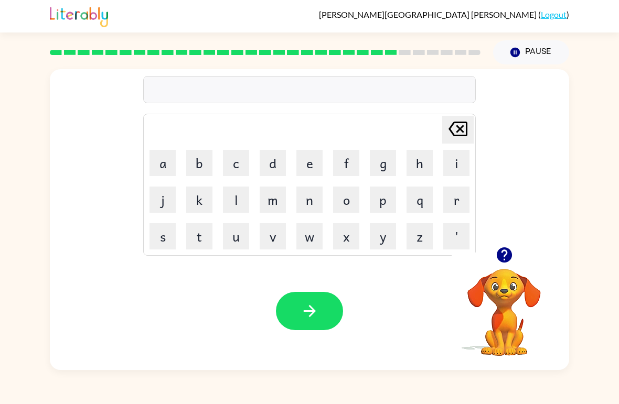
click at [384, 163] on button "g" at bounding box center [383, 163] width 26 height 26
click at [346, 207] on button "o" at bounding box center [346, 200] width 26 height 26
click at [200, 166] on button "b" at bounding box center [199, 163] width 26 height 26
click at [234, 206] on button "l" at bounding box center [236, 200] width 26 height 26
click at [451, 168] on button "i" at bounding box center [456, 163] width 26 height 26
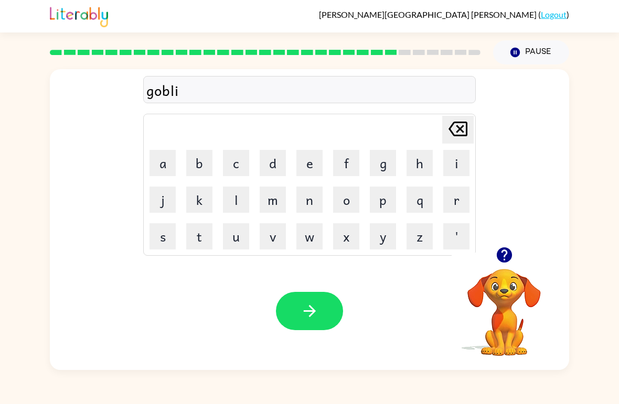
click at [320, 201] on button "n" at bounding box center [309, 200] width 26 height 26
click at [303, 294] on button "button" at bounding box center [309, 311] width 67 height 38
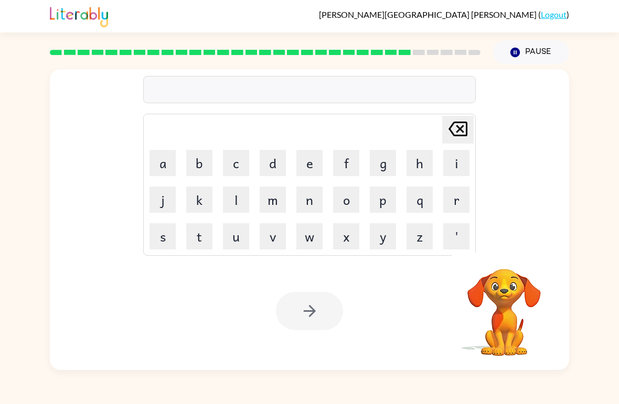
click at [502, 250] on div "[PERSON_NAME] last character input a b c d e f g h i j k l m n o p q r s t u v …" at bounding box center [309, 219] width 519 height 301
click at [279, 167] on button "d" at bounding box center [273, 163] width 26 height 26
click at [350, 196] on button "o" at bounding box center [346, 200] width 26 height 26
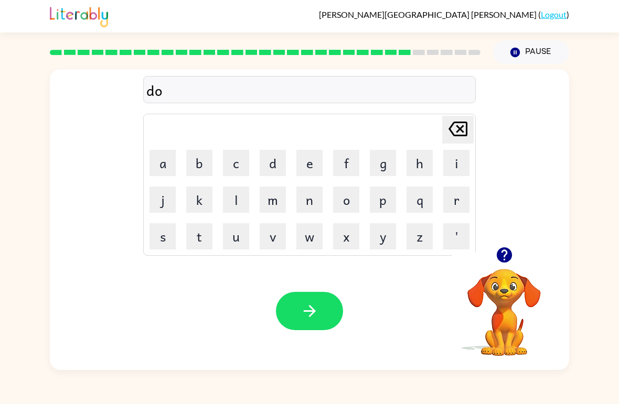
click at [195, 162] on button "b" at bounding box center [199, 163] width 26 height 26
click at [322, 170] on button "e" at bounding box center [309, 163] width 26 height 26
click at [456, 206] on button "r" at bounding box center [456, 200] width 26 height 26
click at [507, 280] on video "Your browser must support playing .mp4 files to use Literably. Please try using…" at bounding box center [504, 305] width 105 height 105
click at [497, 256] on icon "button" at bounding box center [503, 255] width 15 height 15
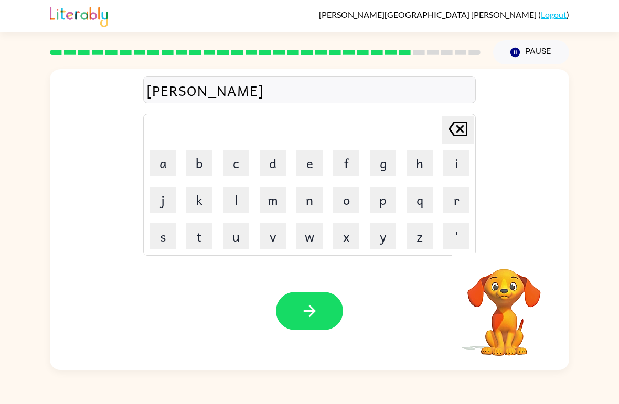
click at [497, 256] on video "Your browser must support playing .mp4 files to use Literably. Please try using…" at bounding box center [504, 305] width 105 height 105
click at [271, 207] on button "m" at bounding box center [273, 200] width 26 height 26
click at [315, 170] on button "e" at bounding box center [309, 163] width 26 height 26
click at [311, 209] on button "n" at bounding box center [309, 200] width 26 height 26
click at [211, 236] on button "t" at bounding box center [199, 236] width 26 height 26
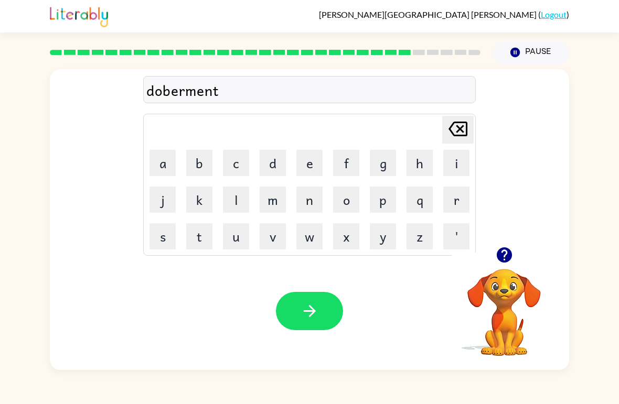
click at [311, 306] on icon "button" at bounding box center [310, 311] width 18 height 18
click at [165, 243] on button "s" at bounding box center [163, 236] width 26 height 26
click at [196, 241] on button "t" at bounding box center [199, 236] width 26 height 26
click at [468, 206] on button "r" at bounding box center [456, 200] width 26 height 26
click at [318, 164] on button "e" at bounding box center [309, 163] width 26 height 26
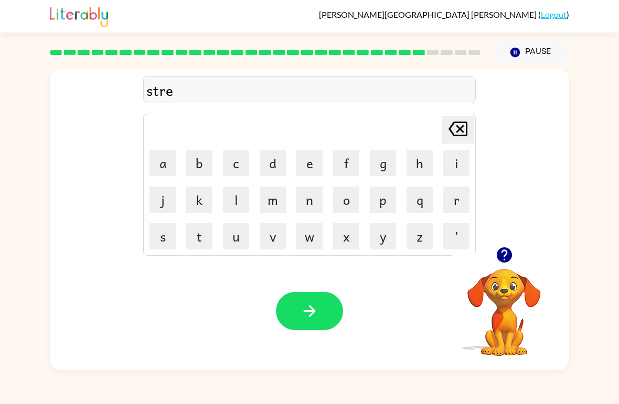
click at [503, 285] on video "Your browser must support playing .mp4 files to use Literably. Please try using…" at bounding box center [504, 305] width 105 height 105
click at [513, 262] on icon "button" at bounding box center [504, 255] width 18 height 18
click at [462, 124] on icon "[PERSON_NAME] last character input" at bounding box center [457, 128] width 25 height 25
click at [412, 171] on button "h" at bounding box center [420, 163] width 26 height 26
click at [314, 169] on button "e" at bounding box center [309, 163] width 26 height 26
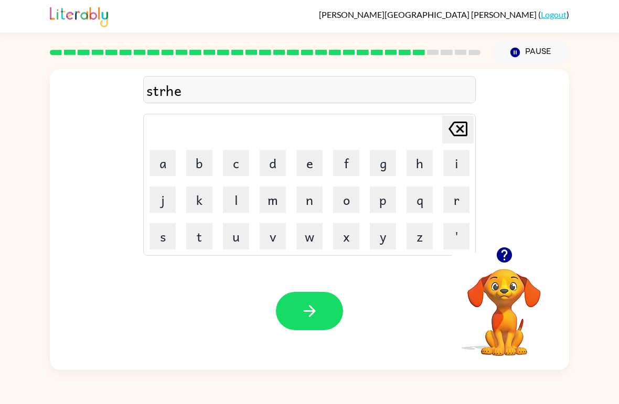
click at [320, 296] on button "button" at bounding box center [309, 311] width 67 height 38
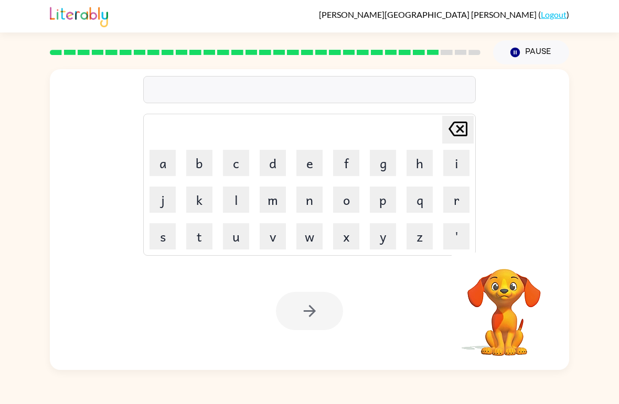
click at [515, 260] on video "Your browser must support playing .mp4 files to use Literably. Please try using…" at bounding box center [504, 305] width 105 height 105
click at [169, 241] on button "s" at bounding box center [163, 236] width 26 height 26
click at [419, 157] on button "h" at bounding box center [420, 163] width 26 height 26
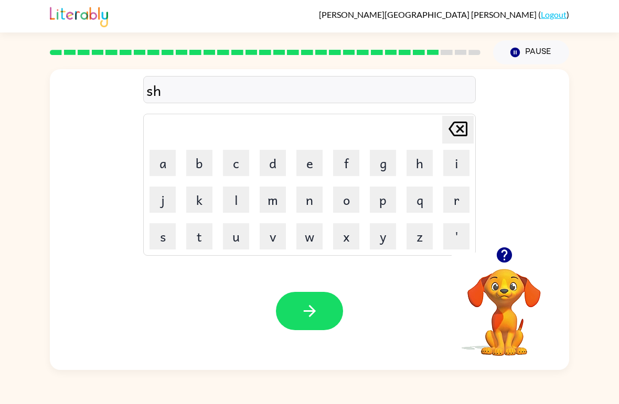
click at [169, 166] on button "a" at bounding box center [163, 163] width 26 height 26
click at [384, 202] on button "p" at bounding box center [383, 200] width 26 height 26
click at [304, 306] on icon "button" at bounding box center [310, 311] width 18 height 18
click at [302, 172] on button "e" at bounding box center [309, 163] width 26 height 26
click at [356, 242] on button "x" at bounding box center [346, 236] width 26 height 26
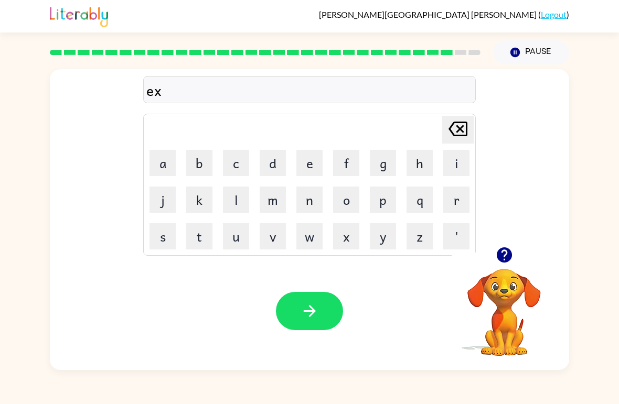
click at [313, 166] on button "e" at bounding box center [309, 163] width 26 height 26
click at [241, 205] on button "l" at bounding box center [236, 200] width 26 height 26
click at [311, 169] on button "e" at bounding box center [309, 163] width 26 height 26
click at [320, 203] on button "n" at bounding box center [309, 200] width 26 height 26
click at [211, 236] on button "t" at bounding box center [199, 236] width 26 height 26
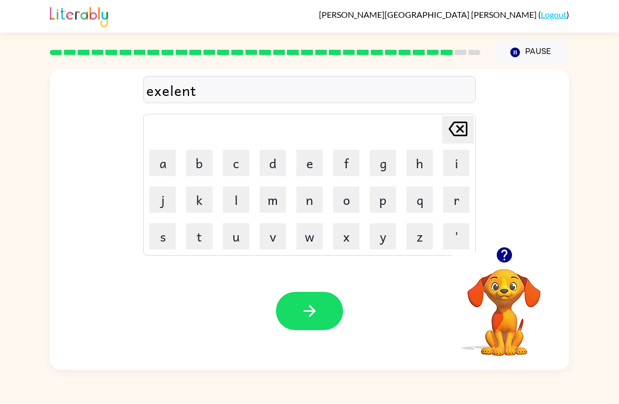
click at [307, 296] on button "button" at bounding box center [309, 311] width 67 height 38
click at [164, 200] on button "j" at bounding box center [163, 200] width 26 height 26
click at [502, 254] on icon "button" at bounding box center [503, 255] width 15 height 15
click at [345, 202] on button "o" at bounding box center [346, 200] width 26 height 26
click at [195, 165] on button "b" at bounding box center [199, 163] width 26 height 26
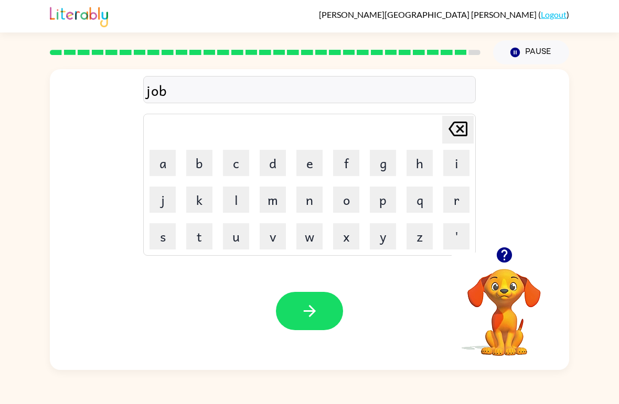
click at [201, 164] on button "b" at bounding box center [199, 163] width 26 height 26
click at [456, 203] on button "r" at bounding box center [456, 200] width 26 height 26
click at [308, 158] on button "e" at bounding box center [309, 163] width 26 height 26
click at [242, 160] on button "c" at bounding box center [236, 163] width 26 height 26
click at [305, 167] on button "e" at bounding box center [309, 163] width 26 height 26
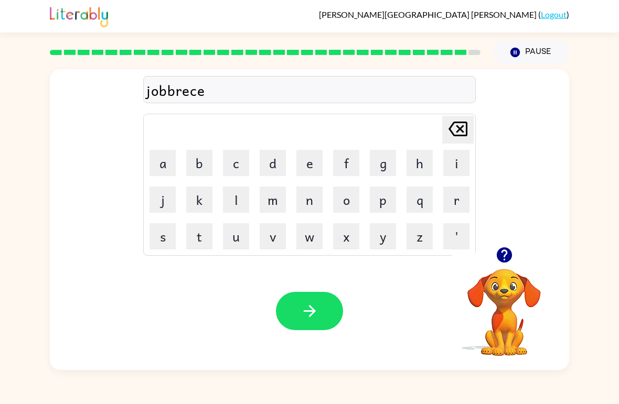
click at [460, 200] on button "r" at bounding box center [456, 200] width 26 height 26
click at [465, 131] on icon "[PERSON_NAME] last character input" at bounding box center [457, 128] width 25 height 25
click at [459, 135] on icon "[PERSON_NAME] last character input" at bounding box center [457, 128] width 25 height 25
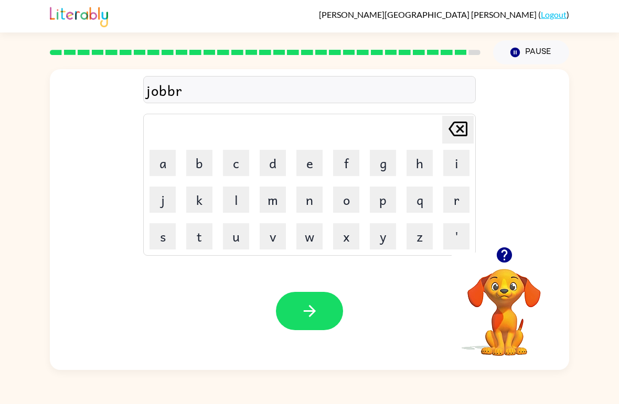
click at [461, 134] on icon "[PERSON_NAME] last character input" at bounding box center [457, 128] width 25 height 25
click at [273, 169] on button "d" at bounding box center [273, 163] width 26 height 26
click at [465, 133] on icon "[PERSON_NAME] last character input" at bounding box center [457, 128] width 25 height 25
click at [455, 208] on button "r" at bounding box center [456, 200] width 26 height 26
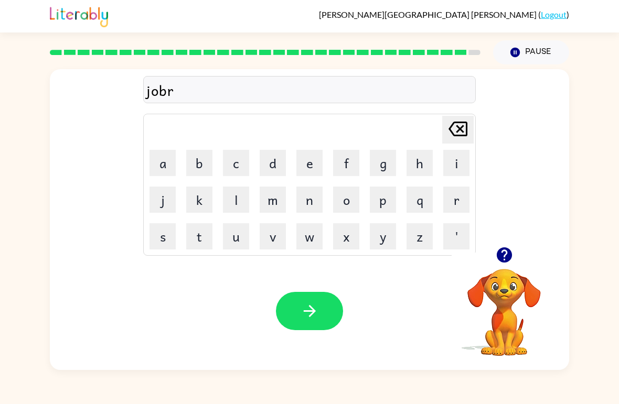
click at [310, 166] on button "e" at bounding box center [309, 163] width 26 height 26
click at [240, 165] on button "c" at bounding box center [236, 163] width 26 height 26
click at [307, 162] on button "e" at bounding box center [309, 163] width 26 height 26
click at [454, 199] on button "r" at bounding box center [456, 200] width 26 height 26
click at [310, 311] on icon "button" at bounding box center [310, 311] width 18 height 18
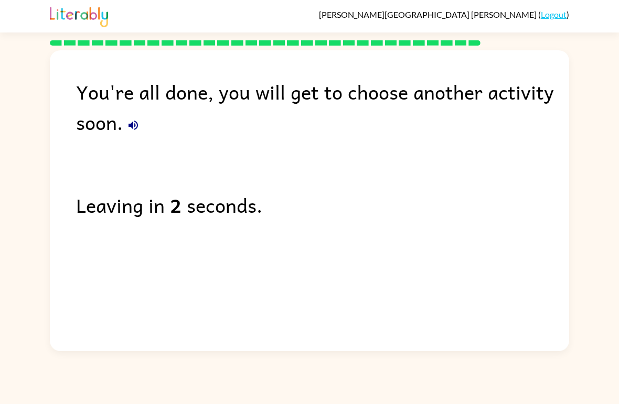
click at [559, 13] on link "Logout" at bounding box center [554, 14] width 26 height 10
